Goal: Communication & Community: Answer question/provide support

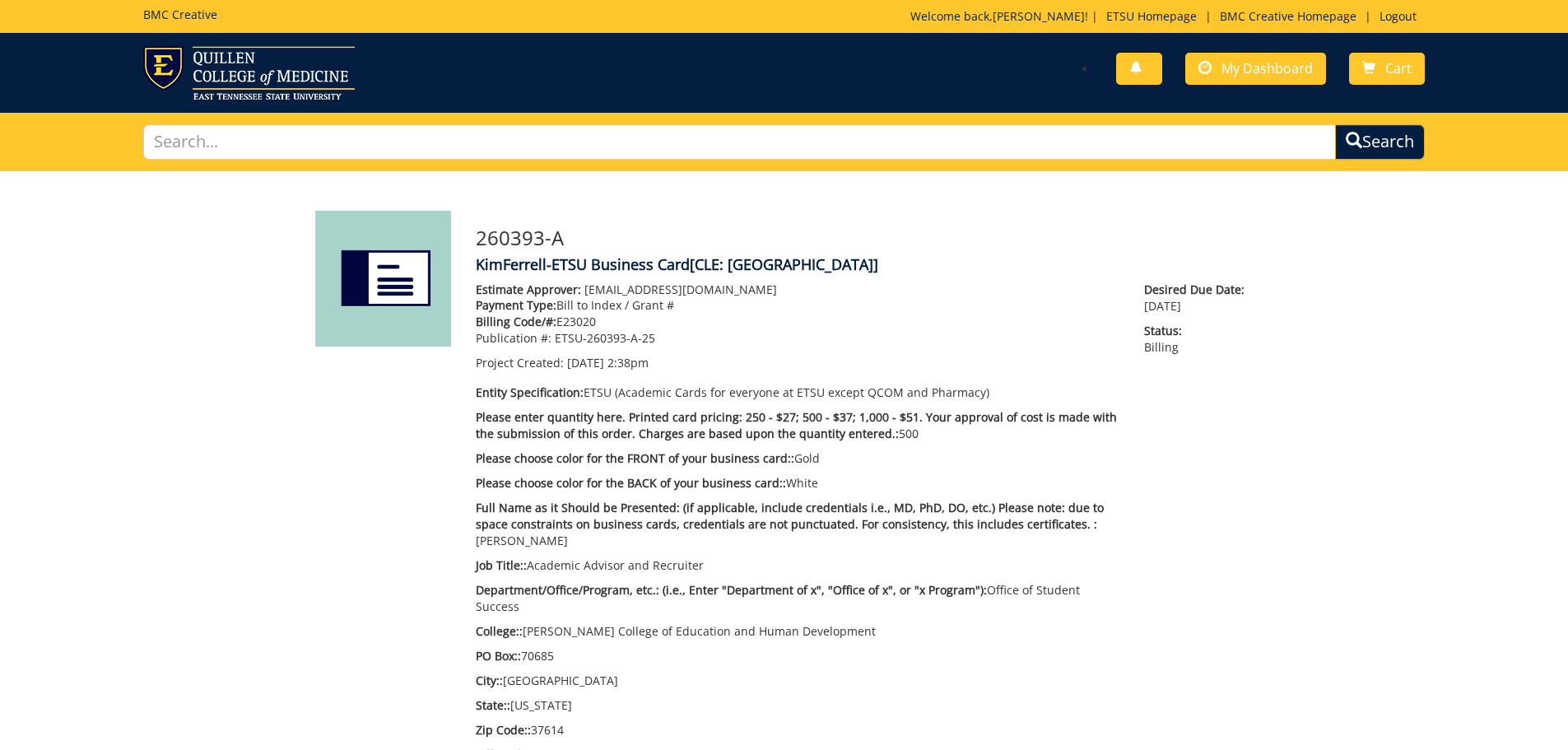
scroll to position [988, 0]
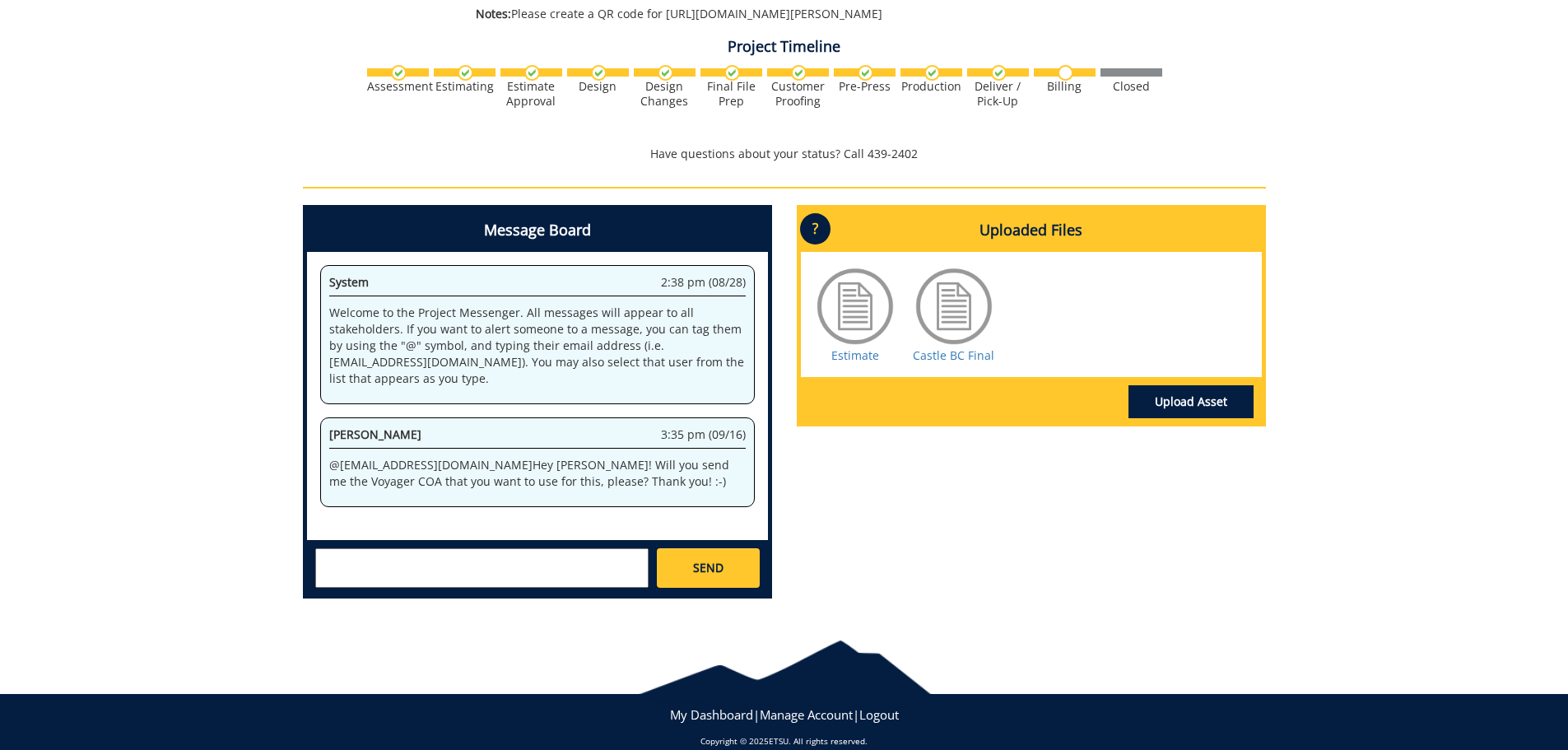
click at [556, 548] on textarea at bounding box center [482, 568] width 333 height 39
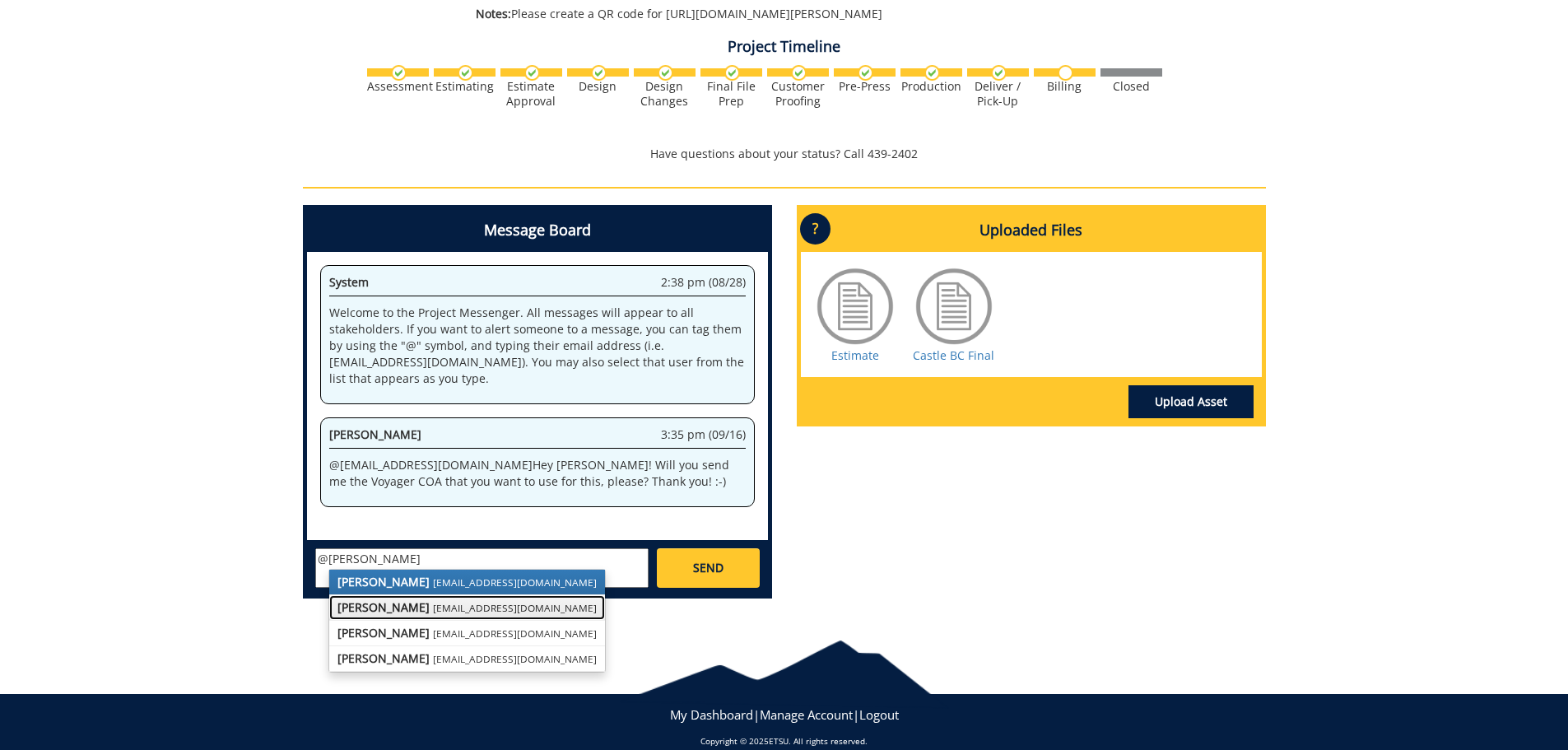
click at [344, 599] on strong "[PERSON_NAME]" at bounding box center [383, 607] width 92 height 16
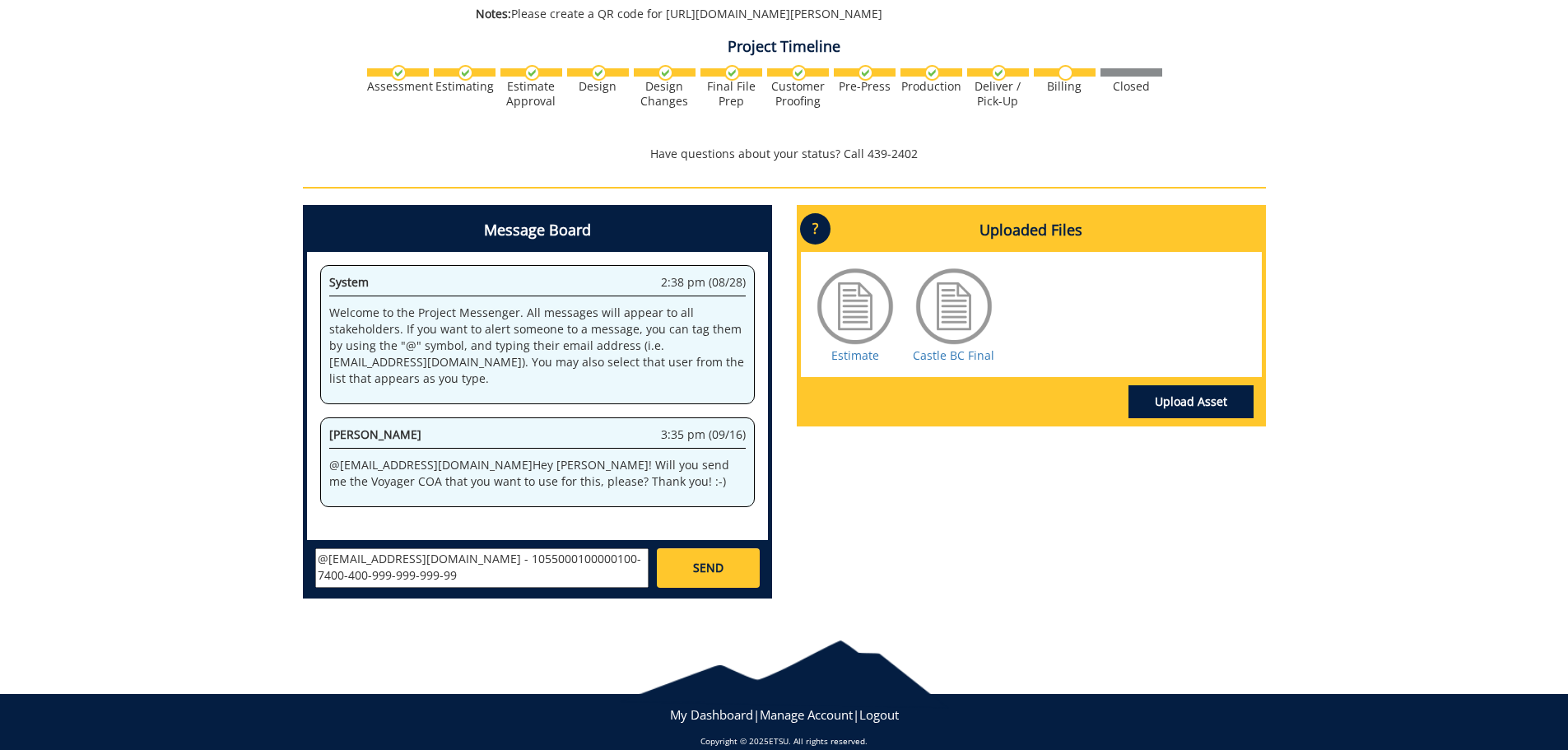
type textarea "@[EMAIL_ADDRESS][DOMAIN_NAME] - 1055000100000100-7400-400-999-999-999-99"
click at [522, 557] on textarea "@[EMAIL_ADDRESS][DOMAIN_NAME] - 1055000100000100-7400-400-999-999-999-99" at bounding box center [482, 568] width 333 height 39
click at [703, 560] on span "SEND" at bounding box center [708, 569] width 31 height 17
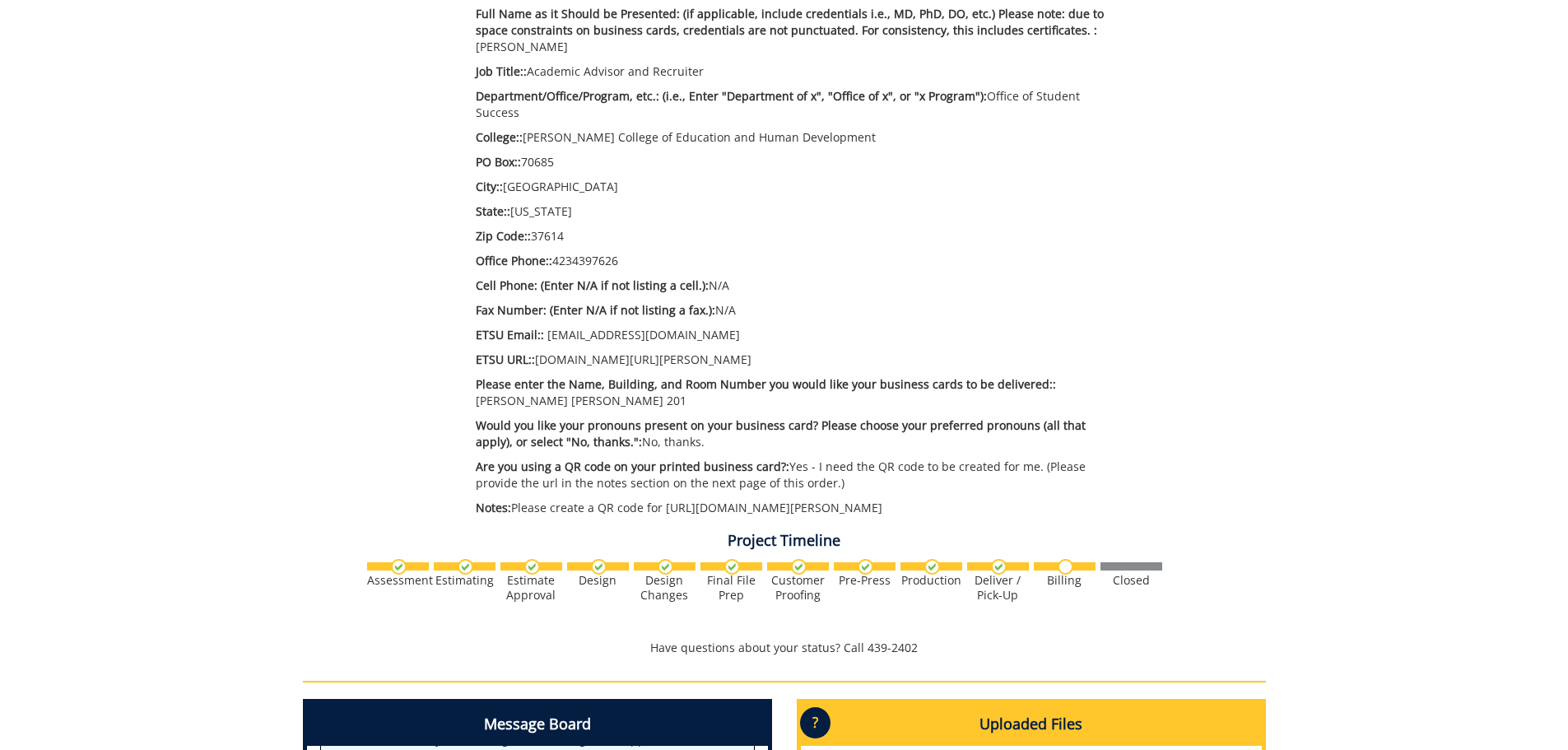
scroll to position [0, 0]
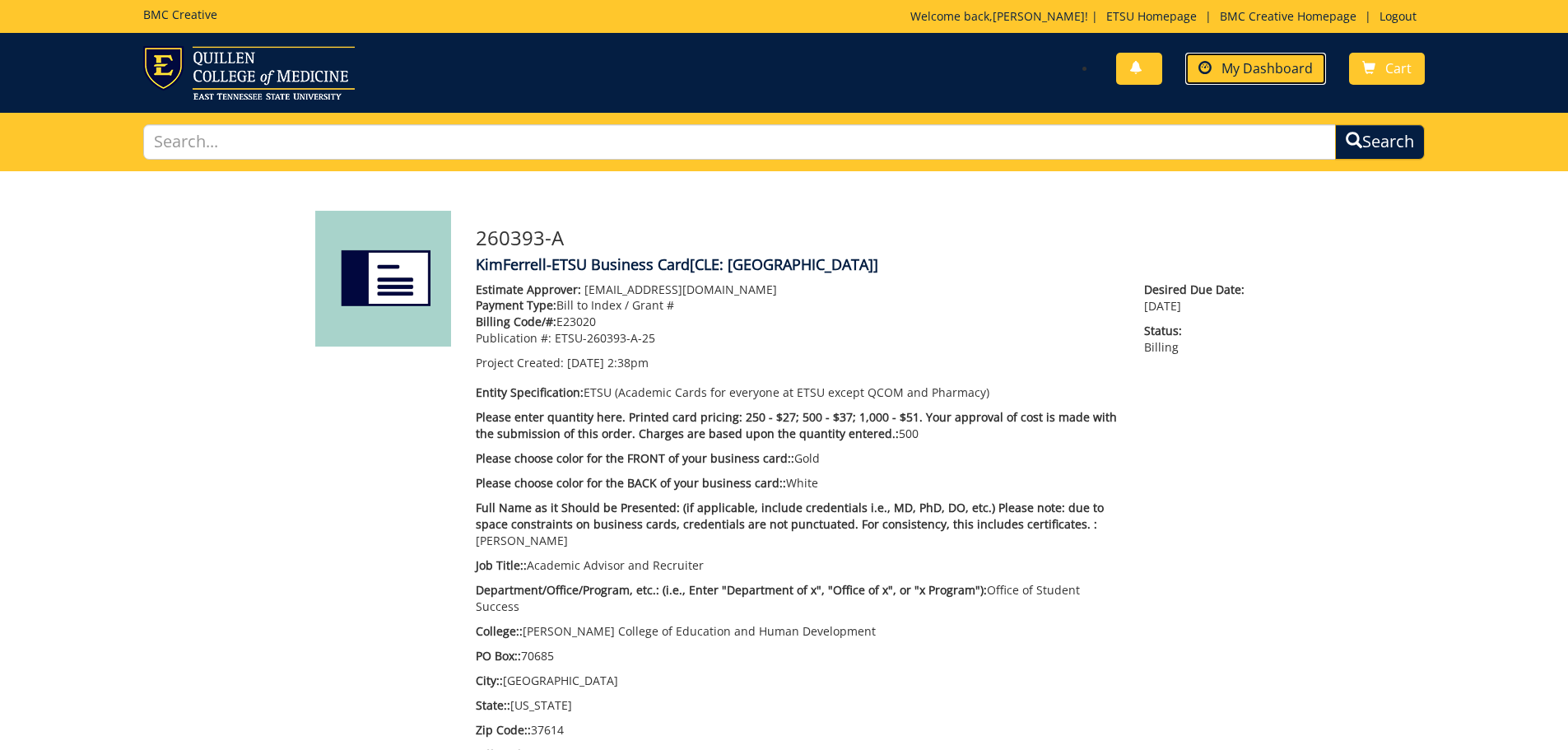
click at [1245, 79] on link "My Dashboard" at bounding box center [1255, 69] width 141 height 33
